Goal: Navigation & Orientation: Find specific page/section

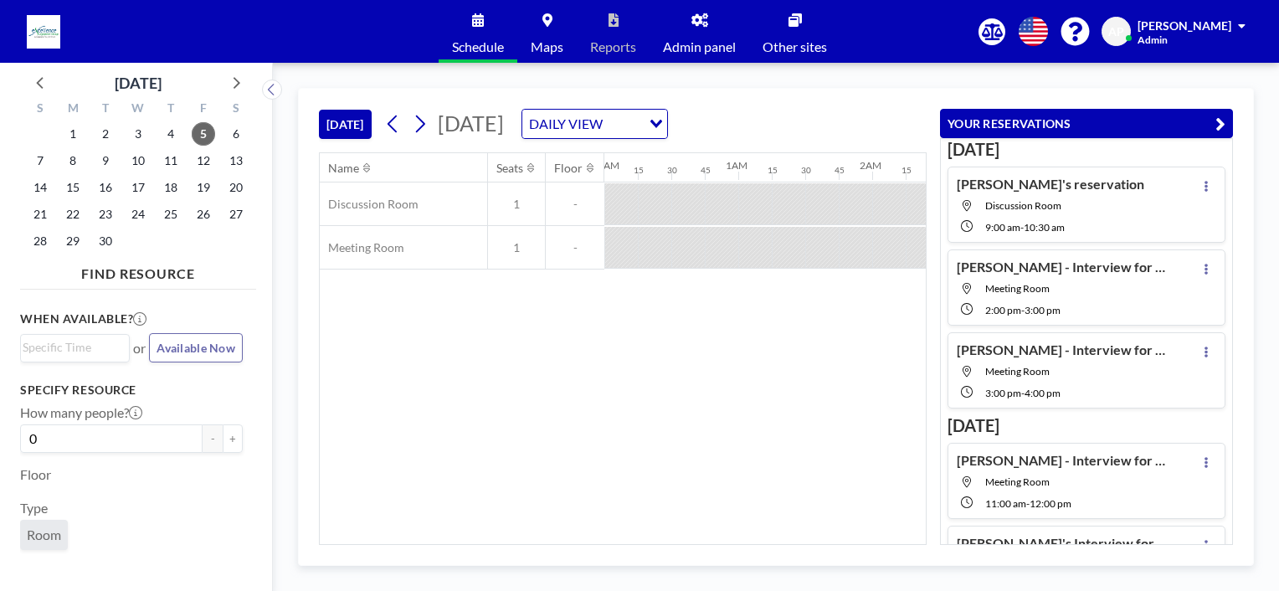
scroll to position [0, 857]
click at [709, 42] on span "Admin panel" at bounding box center [699, 46] width 73 height 13
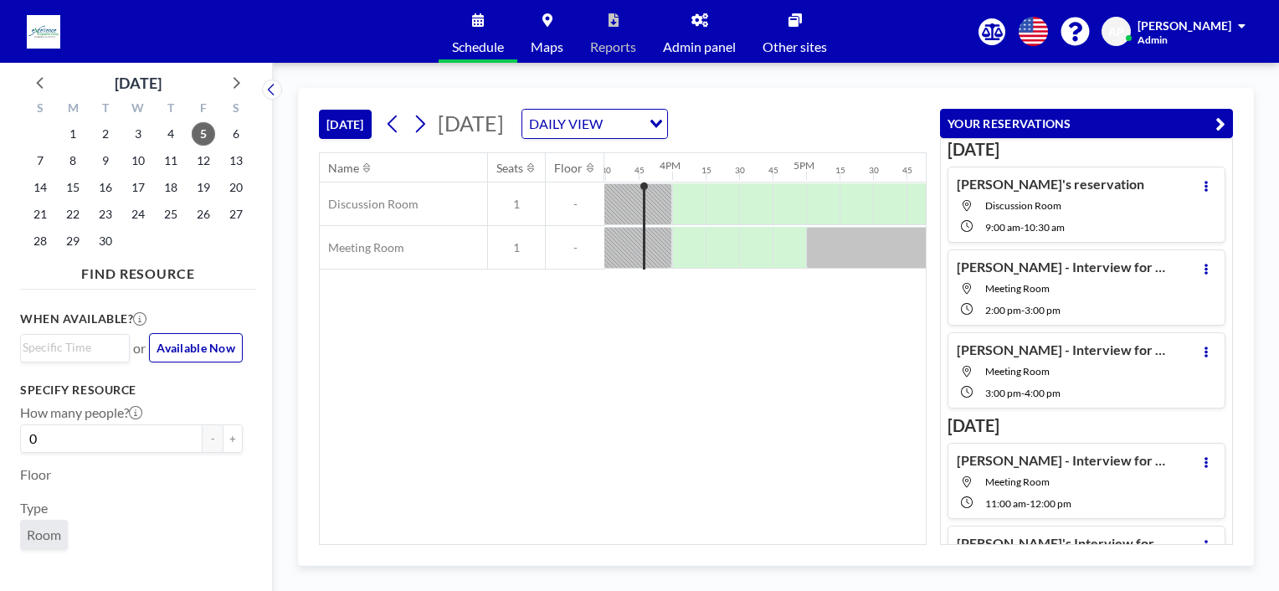
scroll to position [0, 2076]
click at [875, 400] on div "Name Seats Floor 12AM 15 30 45 1AM 15 30 45 2AM 15 30 45 3AM 15 30 45 4AM 15 30…" at bounding box center [623, 348] width 606 height 391
click at [1210, 120] on button "YOUR RESERVATIONS" at bounding box center [1086, 123] width 293 height 29
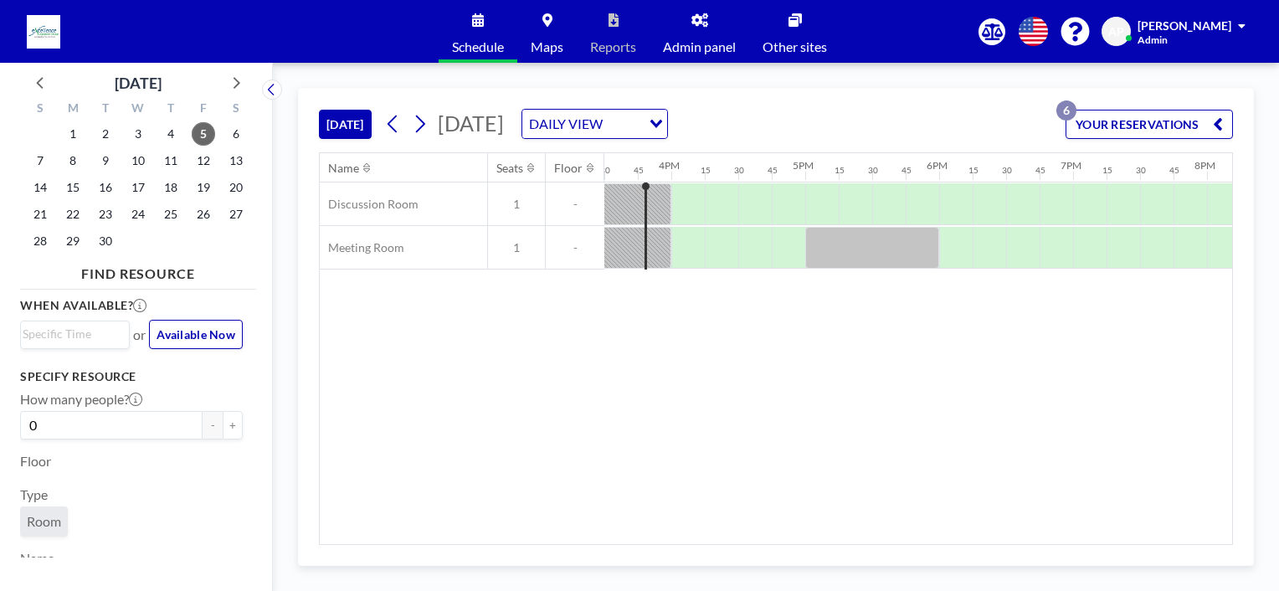
scroll to position [0, 0]
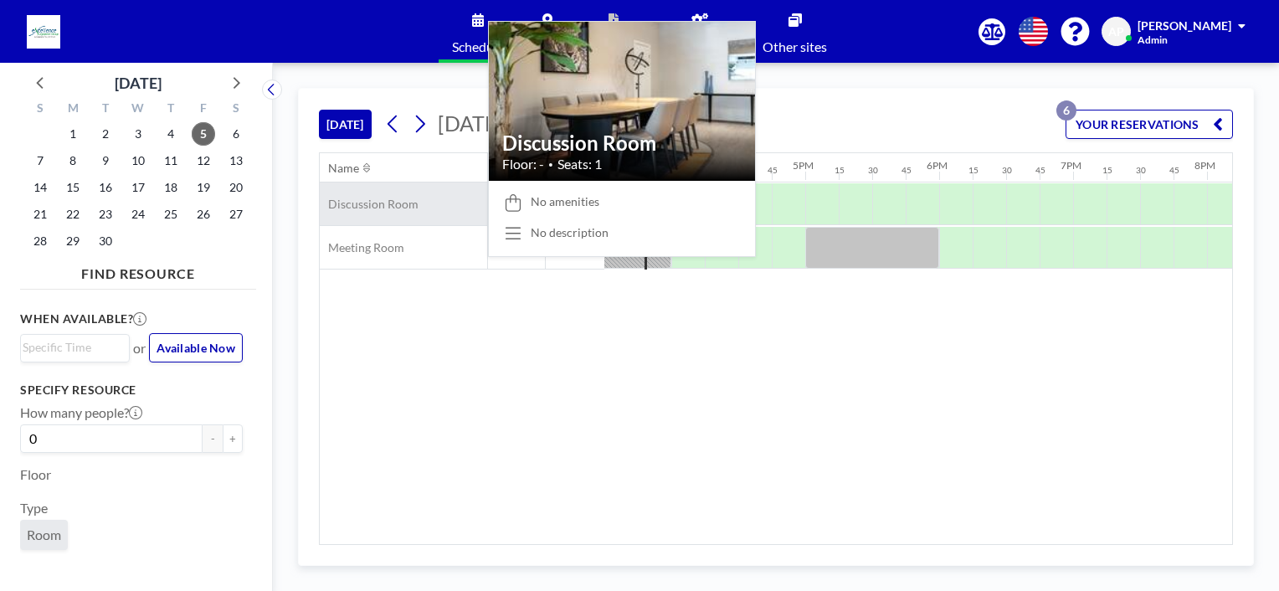
click at [413, 201] on span "Discussion Room" at bounding box center [369, 204] width 99 height 15
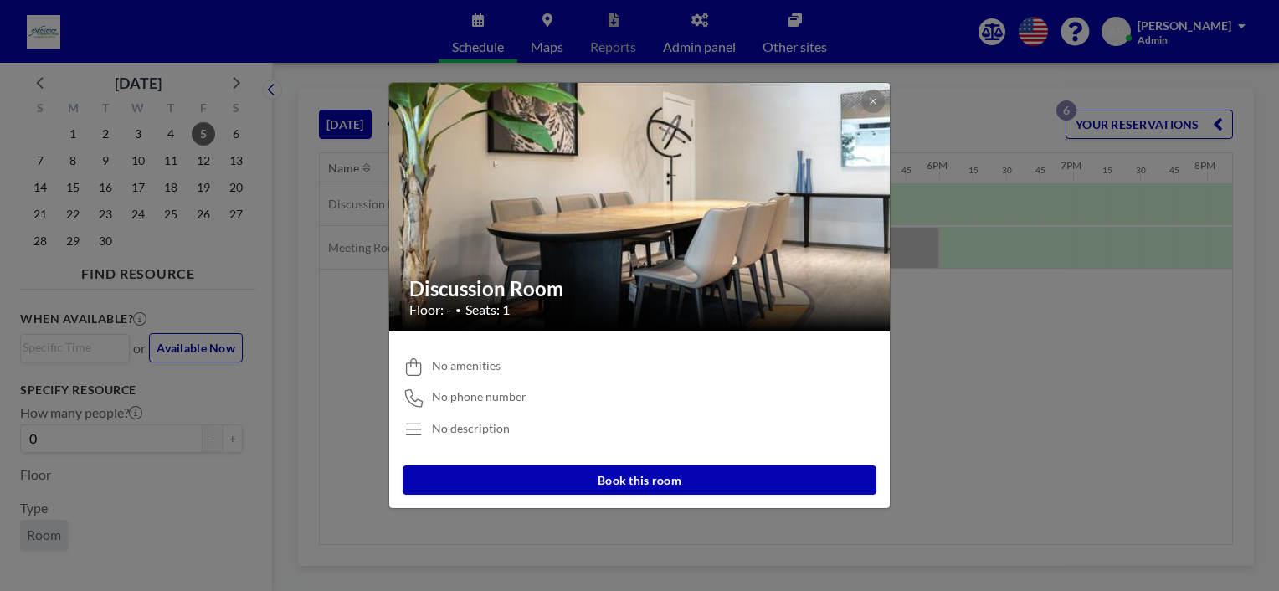
click at [1025, 413] on div "Discussion Room Floor: - • Seats: 1 No amenities No phone number No description…" at bounding box center [639, 295] width 1279 height 591
